Goal: Information Seeking & Learning: Find specific fact

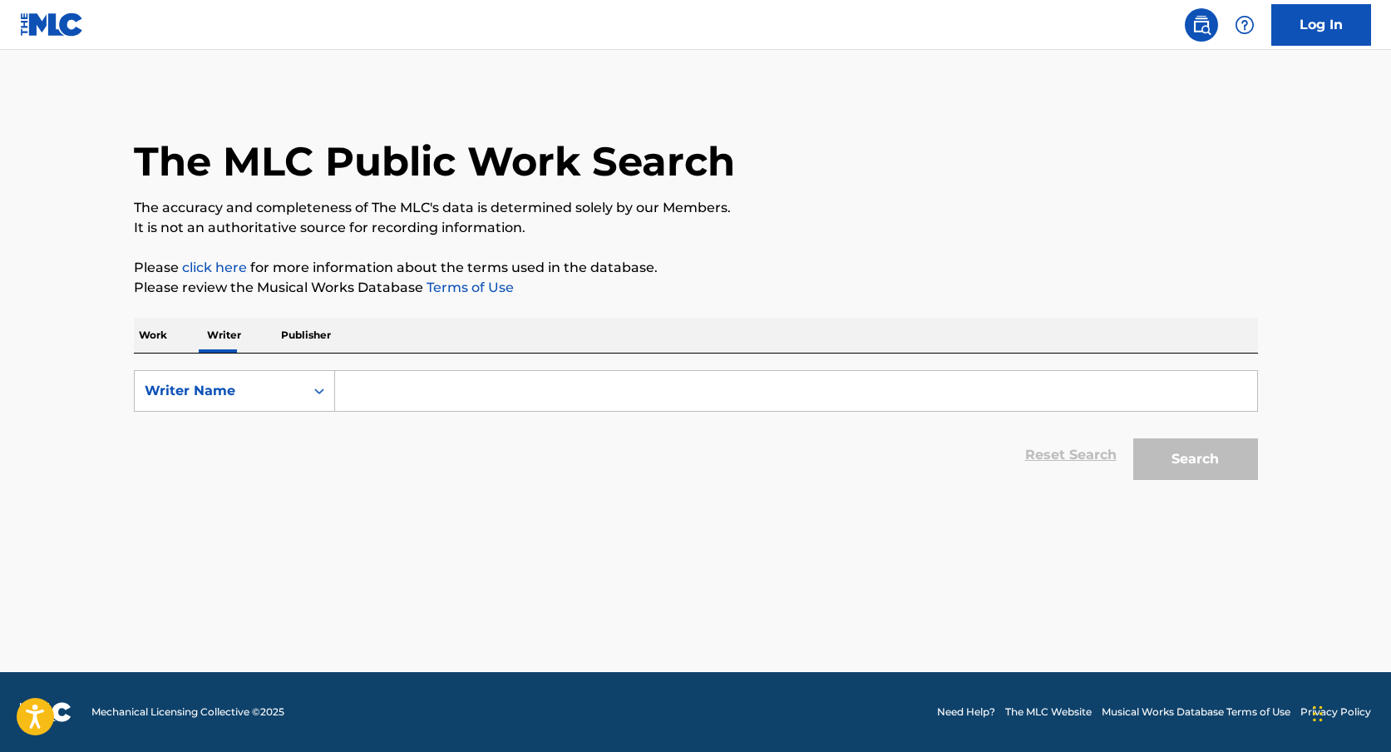
click at [359, 396] on input "Search Form" at bounding box center [796, 391] width 922 height 40
click at [386, 393] on input "[PERSON_NAME]" at bounding box center [796, 391] width 922 height 40
type input "[PERSON_NAME]"
click at [1133, 438] on button "Search" at bounding box center [1195, 459] width 125 height 42
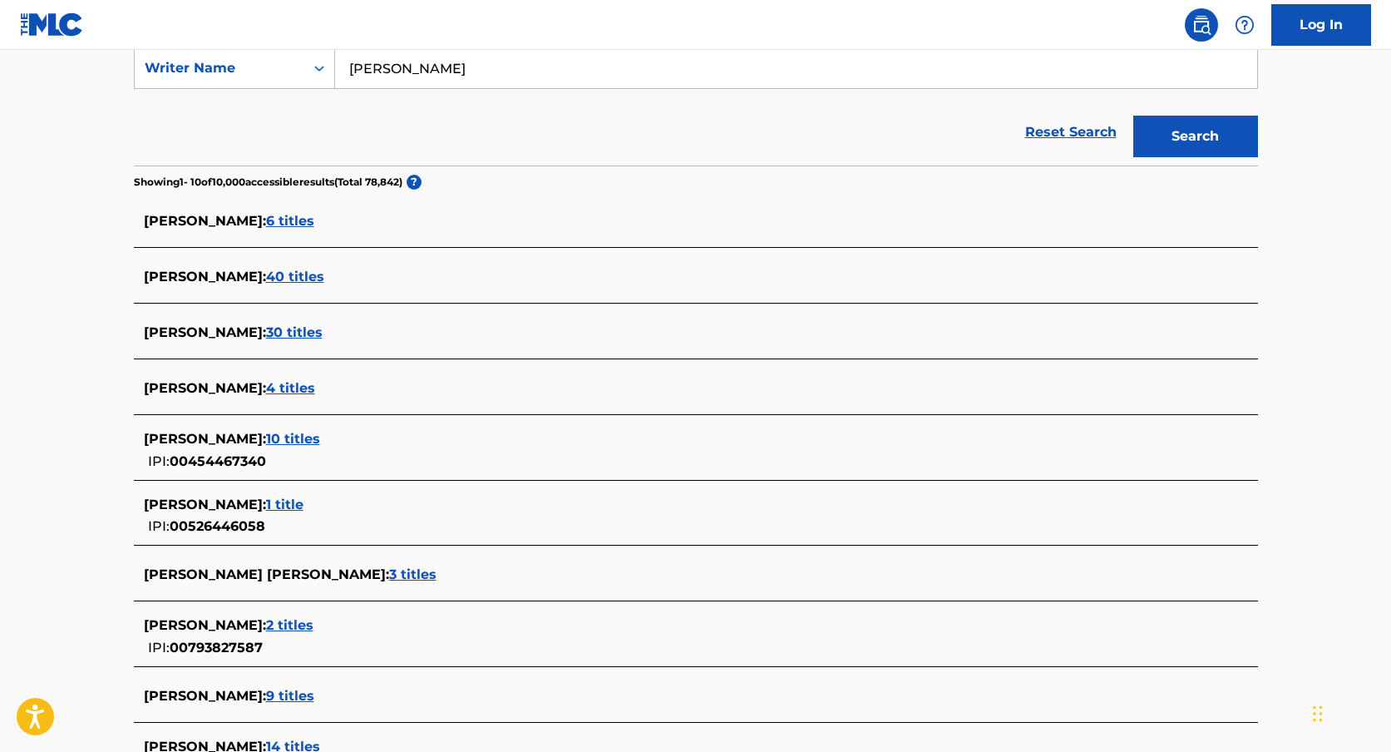
scroll to position [337, 0]
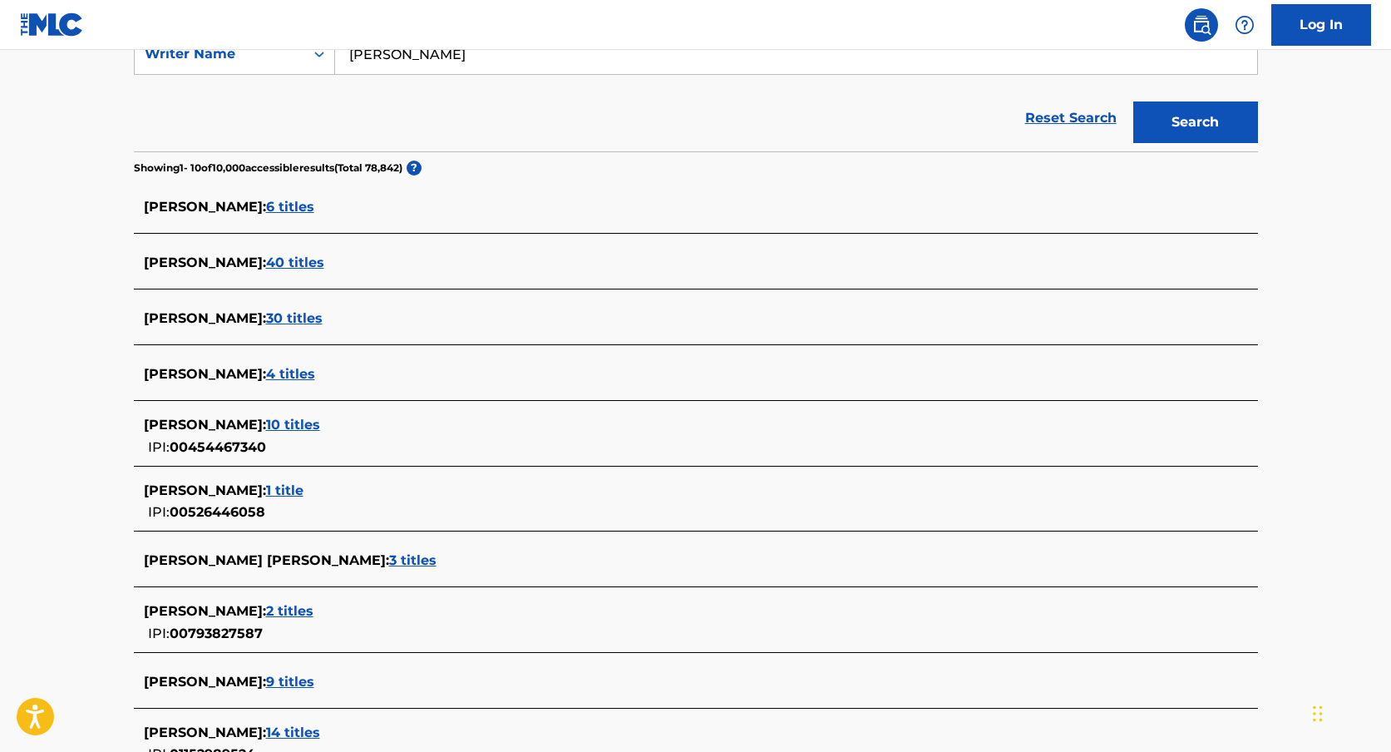
click at [307, 264] on span "40 titles" at bounding box center [295, 262] width 58 height 16
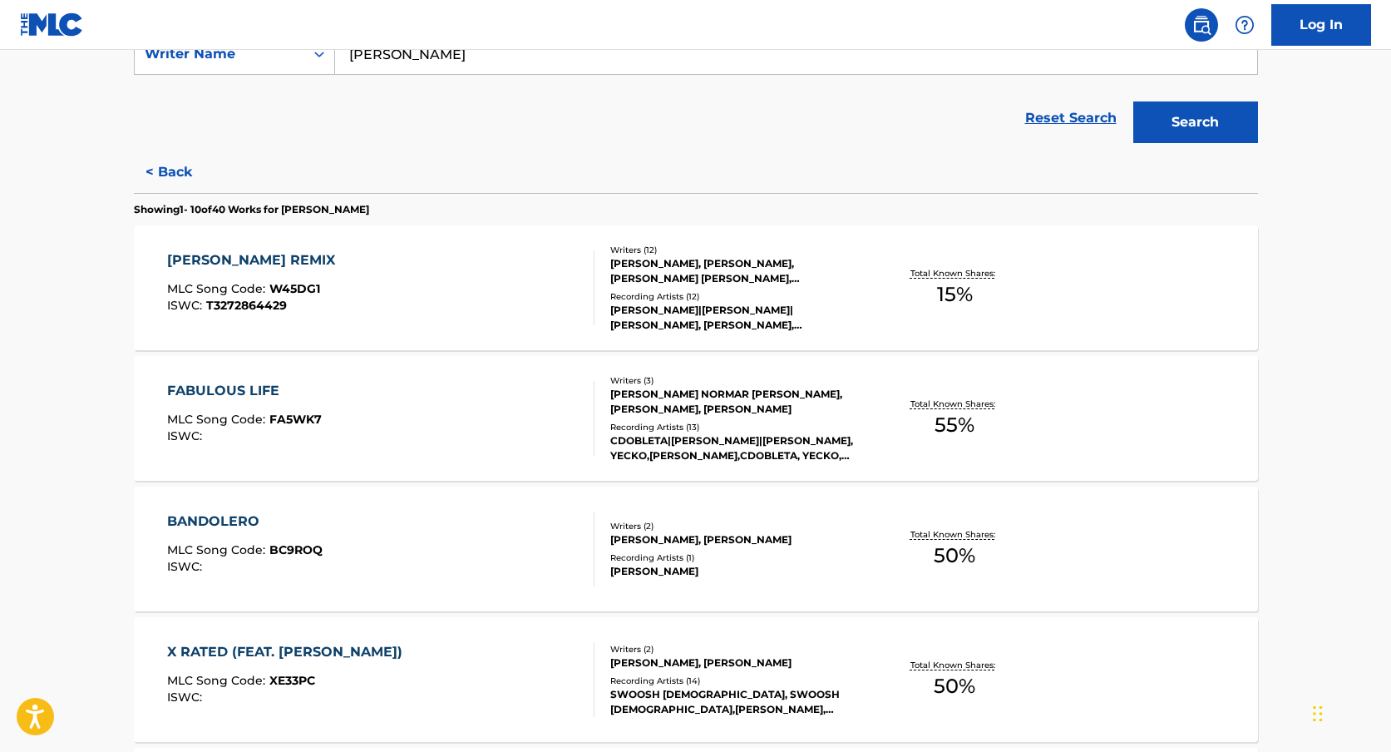
click at [416, 272] on div "[PERSON_NAME] REMIX MLC Song Code : W45DG1 ISWC : T3272864429" at bounding box center [380, 287] width 427 height 75
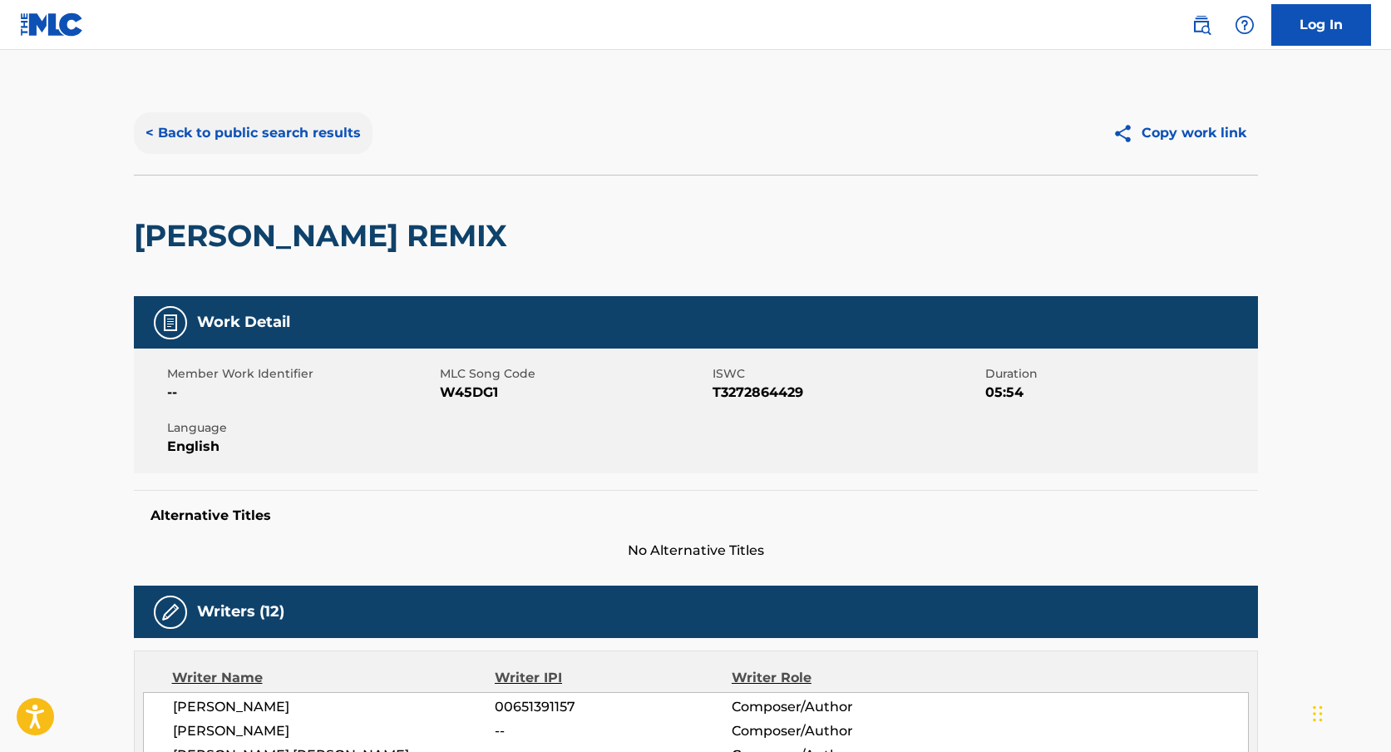
click at [246, 140] on button "< Back to public search results" at bounding box center [253, 133] width 239 height 42
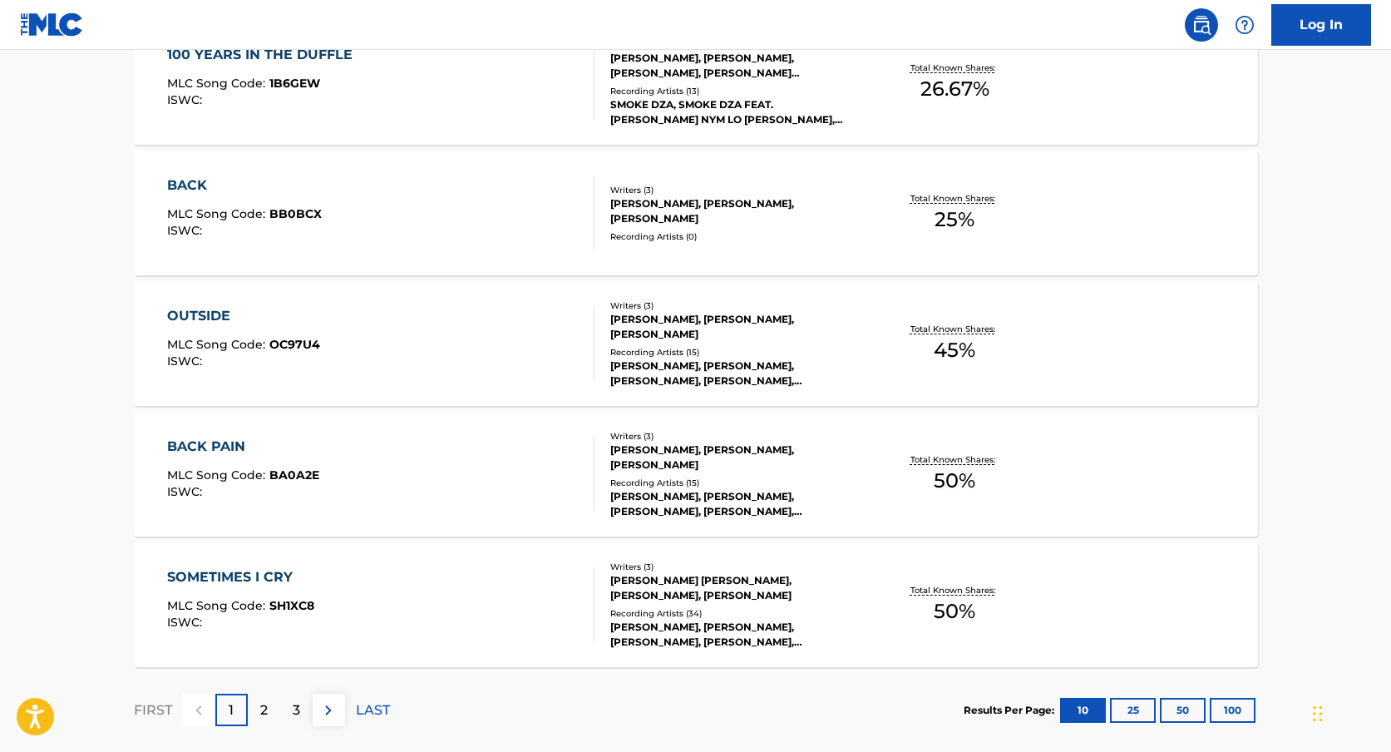
scroll to position [1284, 0]
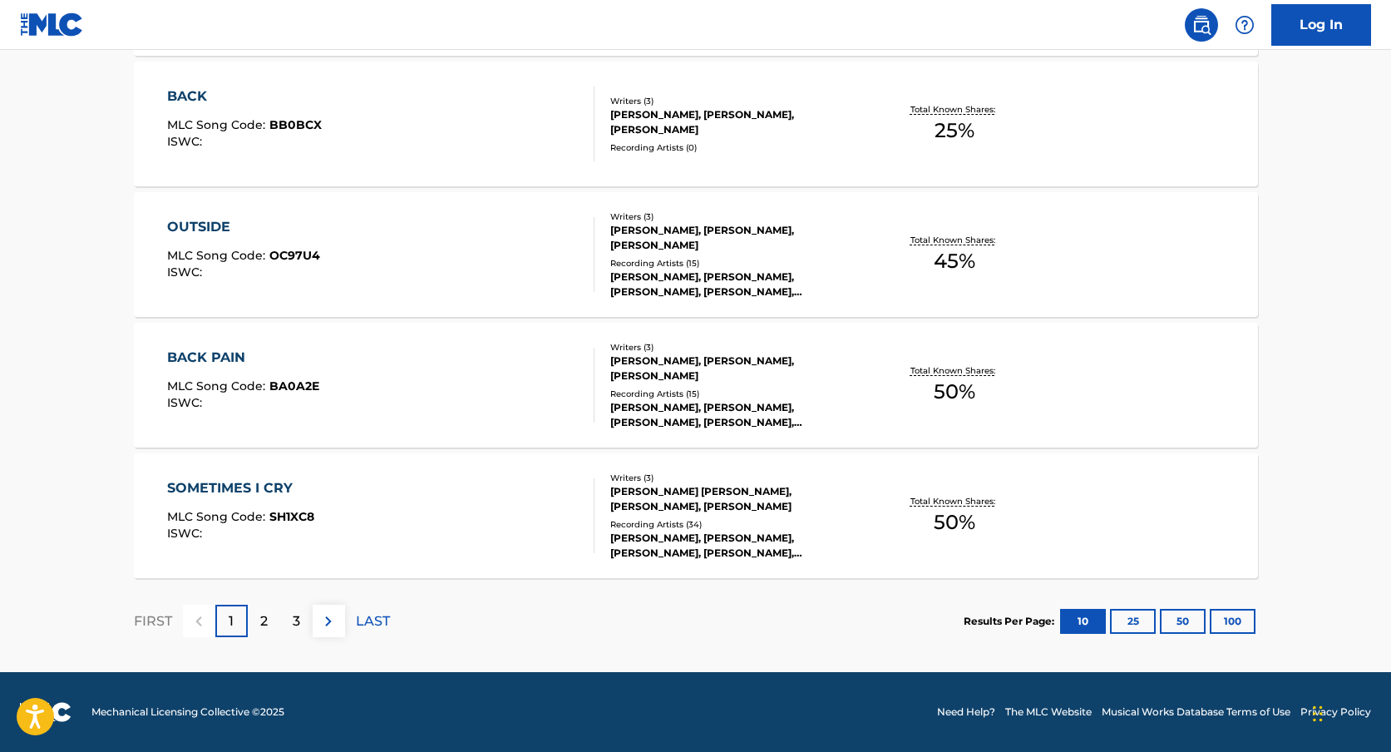
click at [441, 361] on div "BACK PAIN MLC Song Code : BA0A2E ISWC :" at bounding box center [380, 385] width 427 height 75
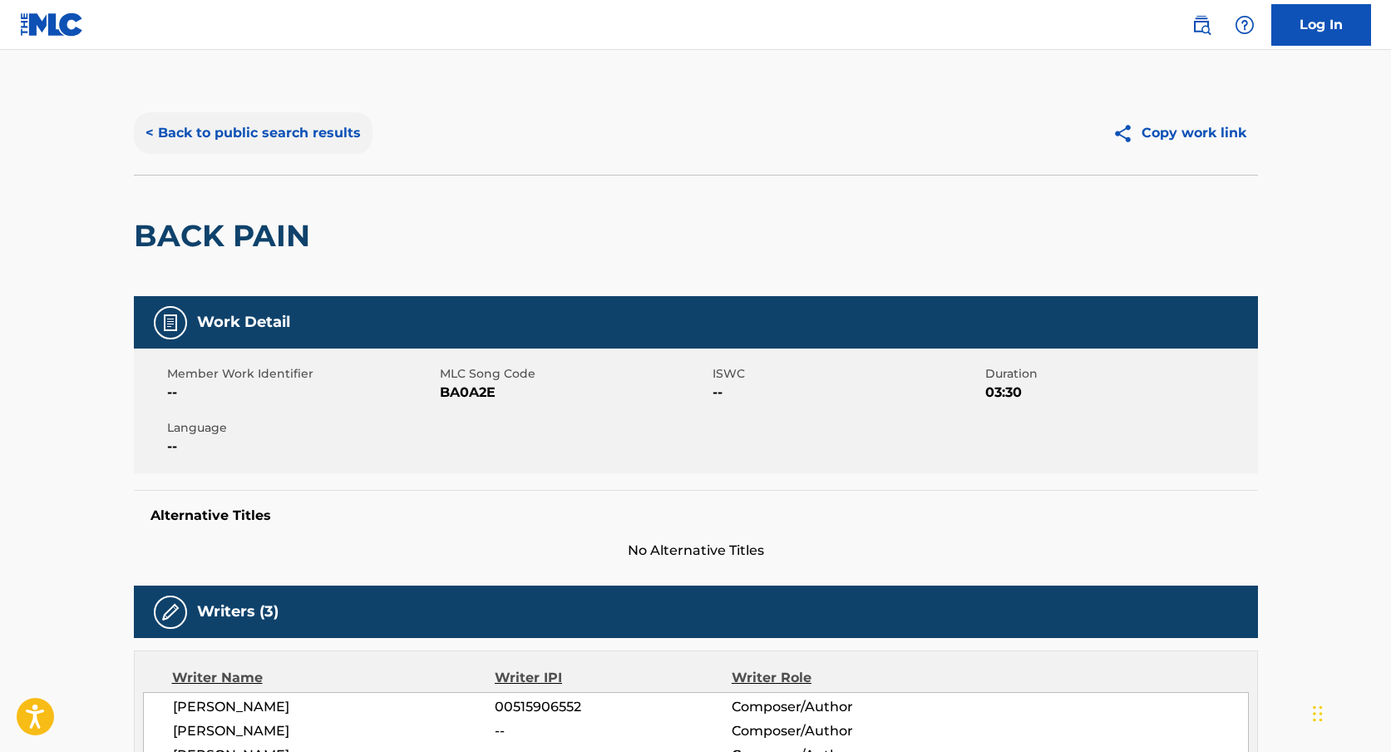
click at [205, 134] on button "< Back to public search results" at bounding box center [253, 133] width 239 height 42
